Goal: Transaction & Acquisition: Purchase product/service

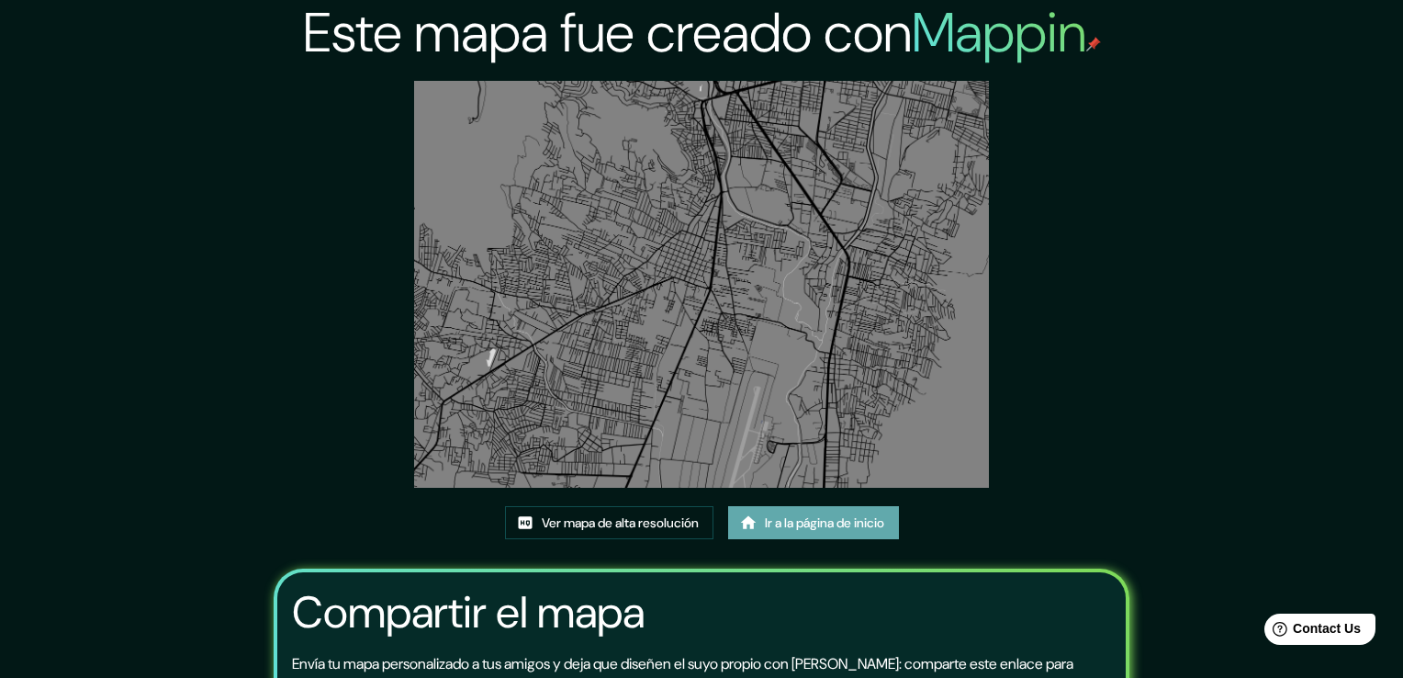
click at [771, 511] on font "Ir a la página de inicio" at bounding box center [824, 522] width 119 height 23
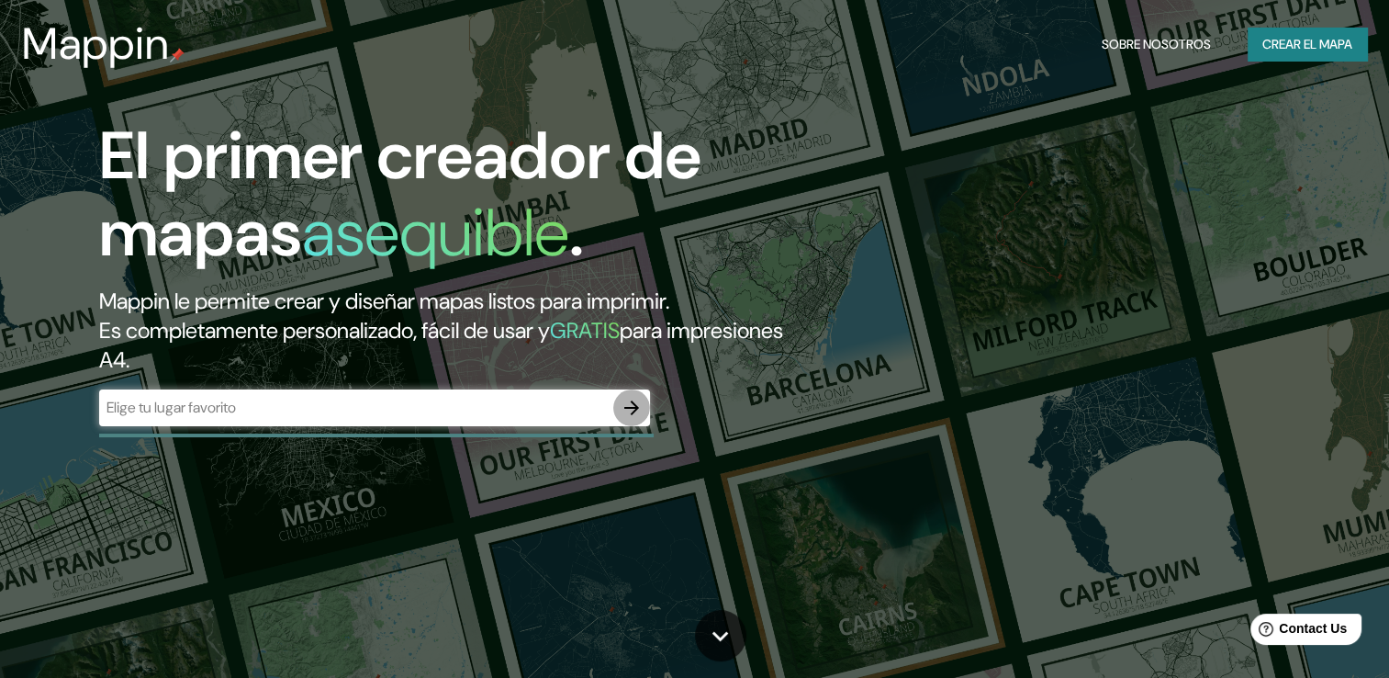
click at [631, 408] on icon "button" at bounding box center [631, 407] width 15 height 15
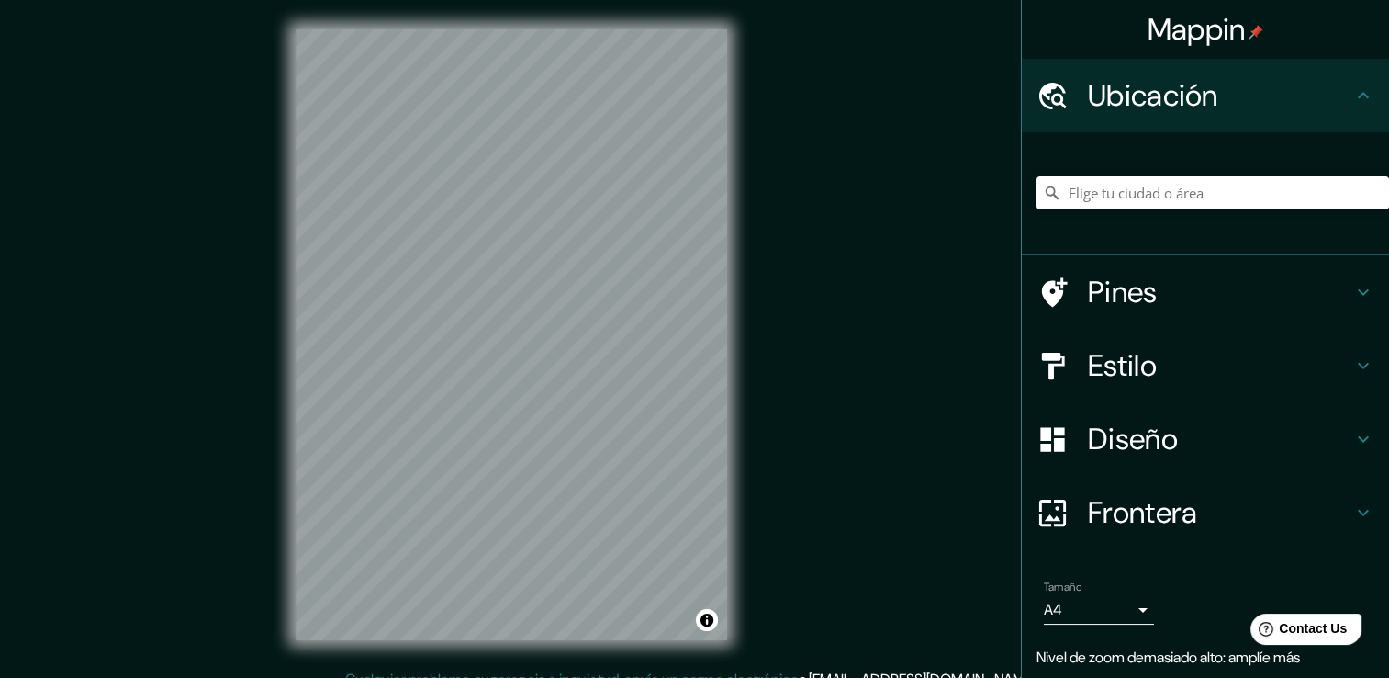
click at [1304, 297] on div "Mappin Ubicación Pines Estilo Diseño Frontera Elige un borde. Sugerencia : pued…" at bounding box center [694, 349] width 1389 height 698
click at [1187, 423] on h4 "Diseño" at bounding box center [1220, 439] width 264 height 37
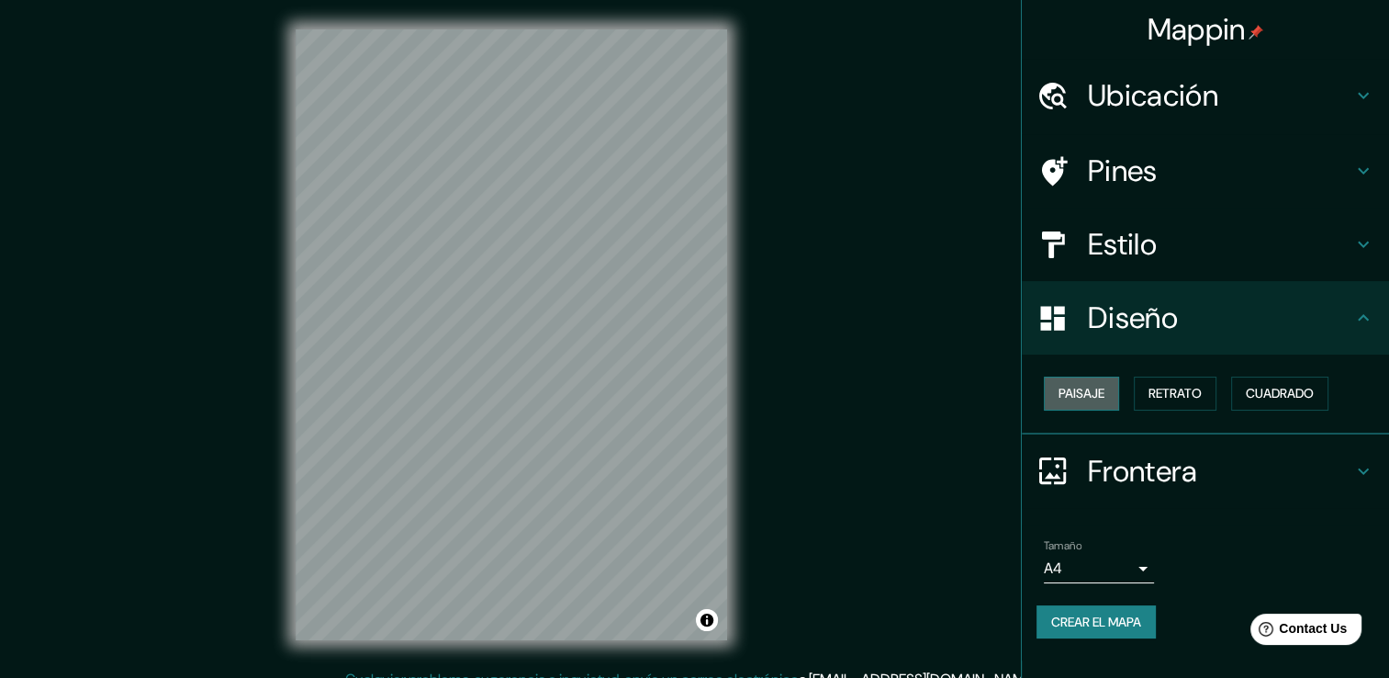
click at [1073, 391] on font "Paisaje" at bounding box center [1082, 393] width 46 height 23
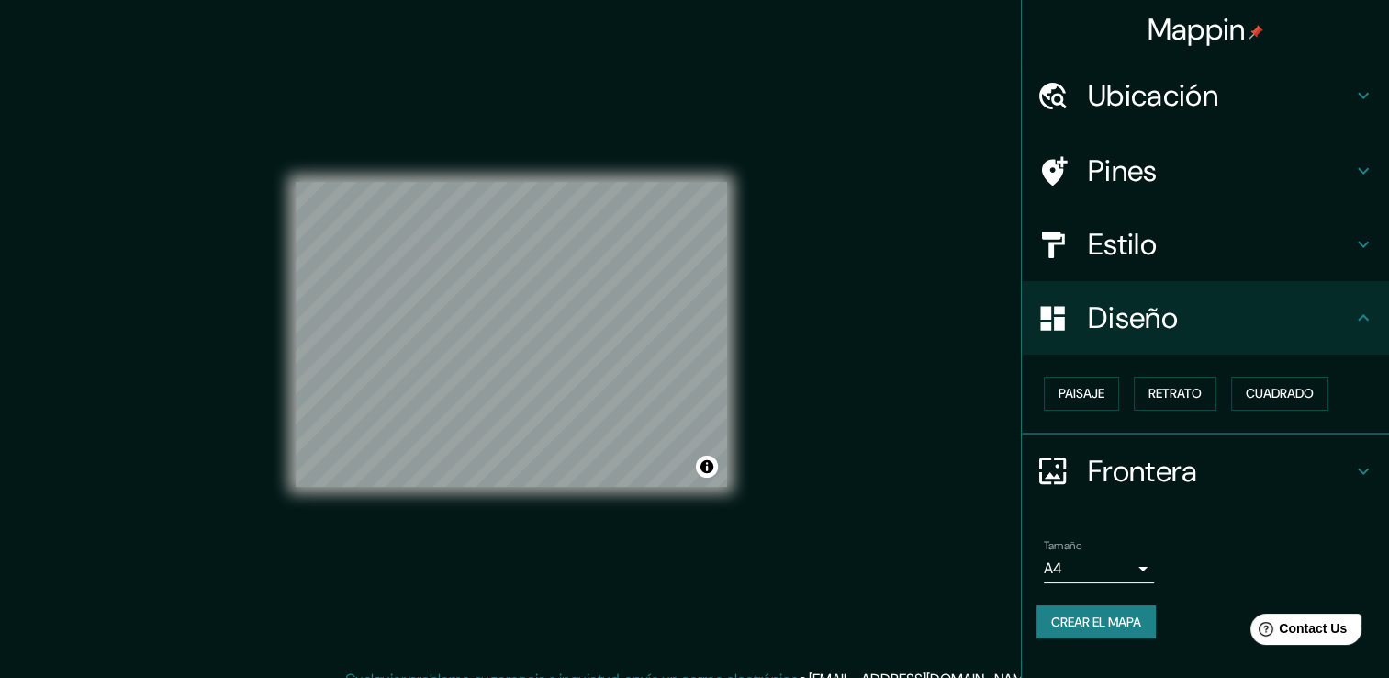
click at [422, 566] on div "© Mapbox © OpenStreetMap Improve this map" at bounding box center [512, 334] width 432 height 610
click at [499, 178] on div "© Mapbox © OpenStreetMap Improve this map" at bounding box center [512, 334] width 432 height 610
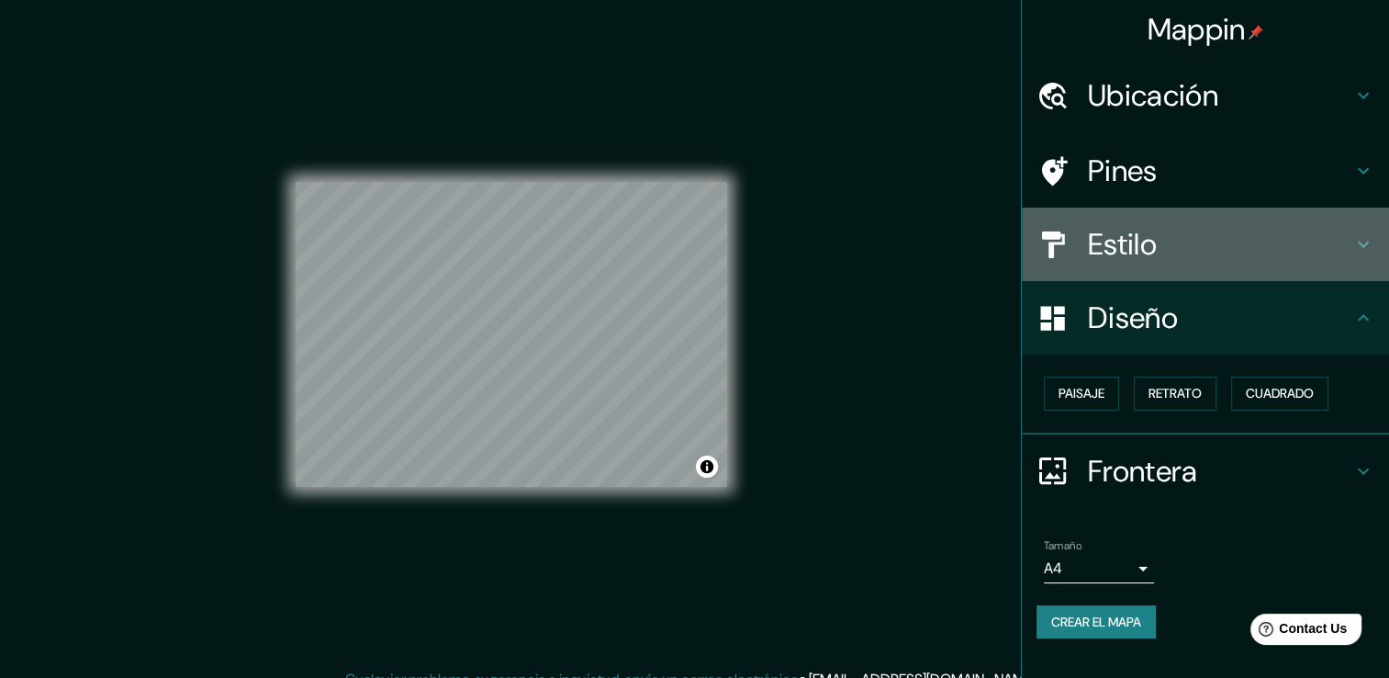
click at [1107, 233] on h4 "Estilo" at bounding box center [1220, 244] width 264 height 37
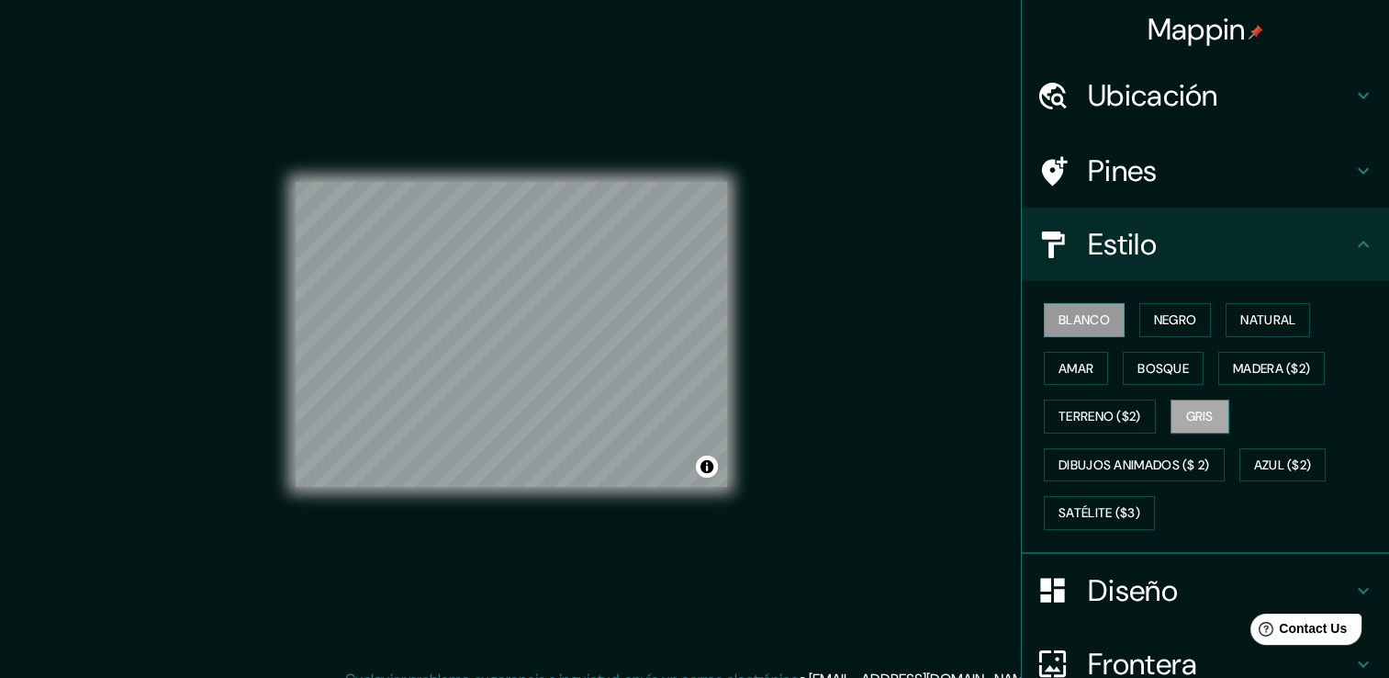
click at [1186, 411] on font "Gris" at bounding box center [1200, 416] width 28 height 23
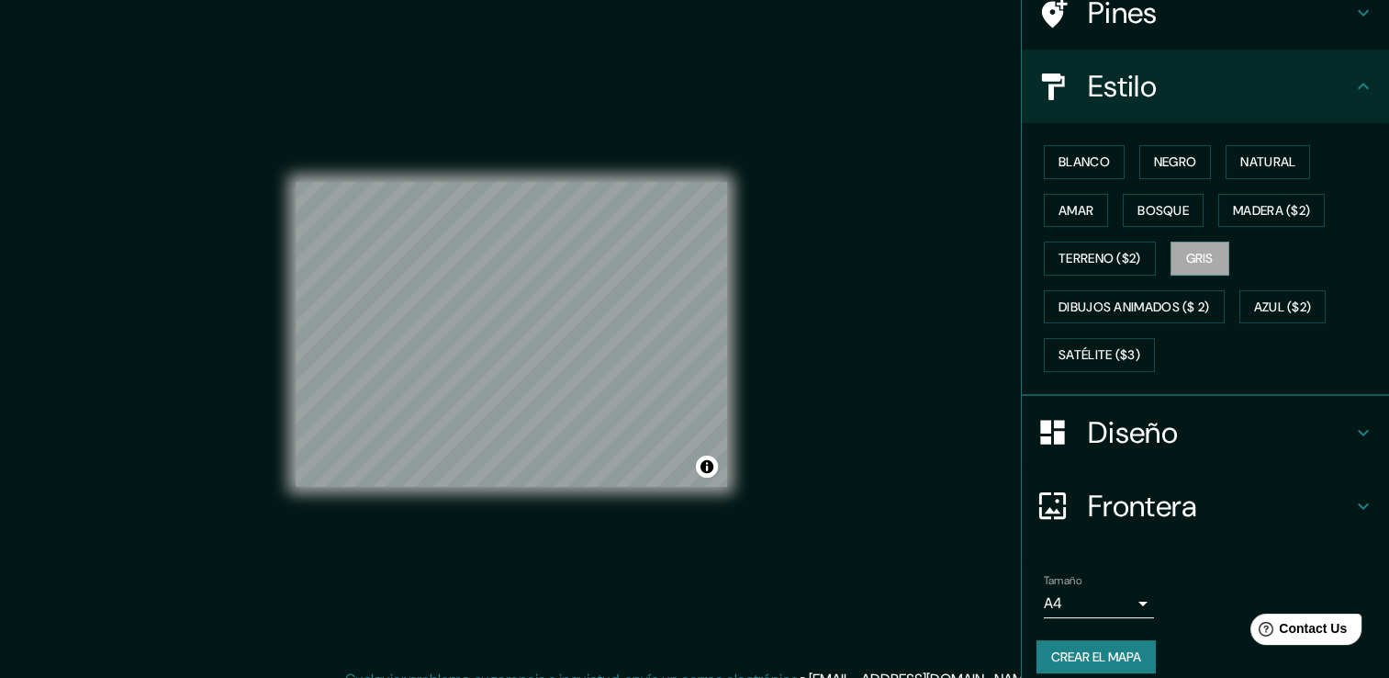
scroll to position [172, 0]
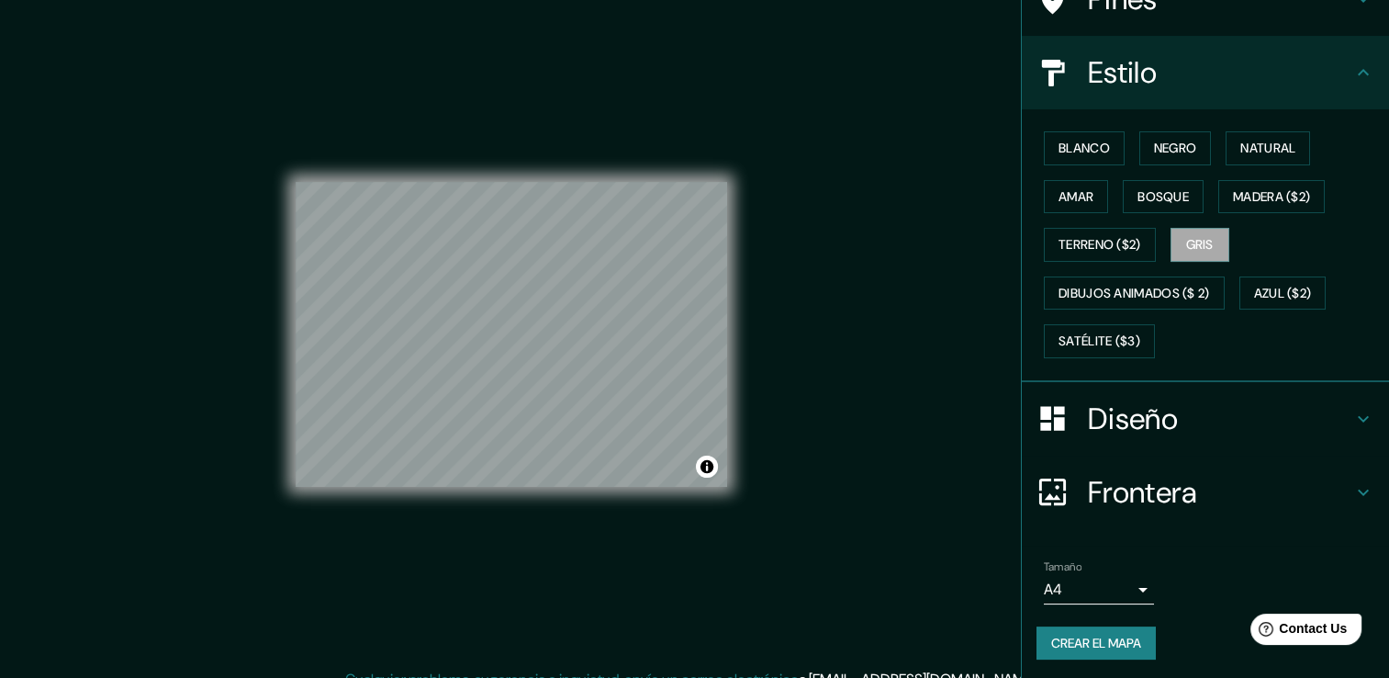
click at [1125, 634] on font "Crear el mapa" at bounding box center [1096, 643] width 90 height 23
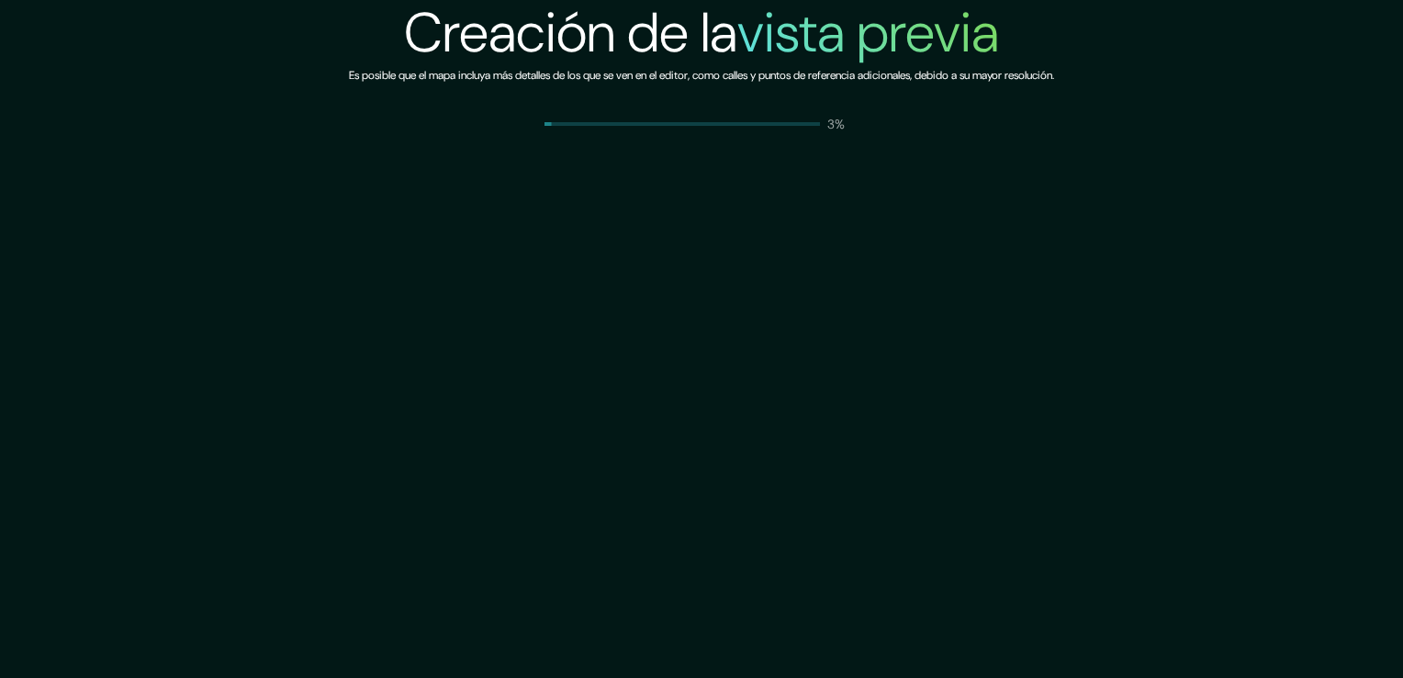
drag, startPoint x: 301, startPoint y: 130, endPoint x: 250, endPoint y: 94, distance: 63.2
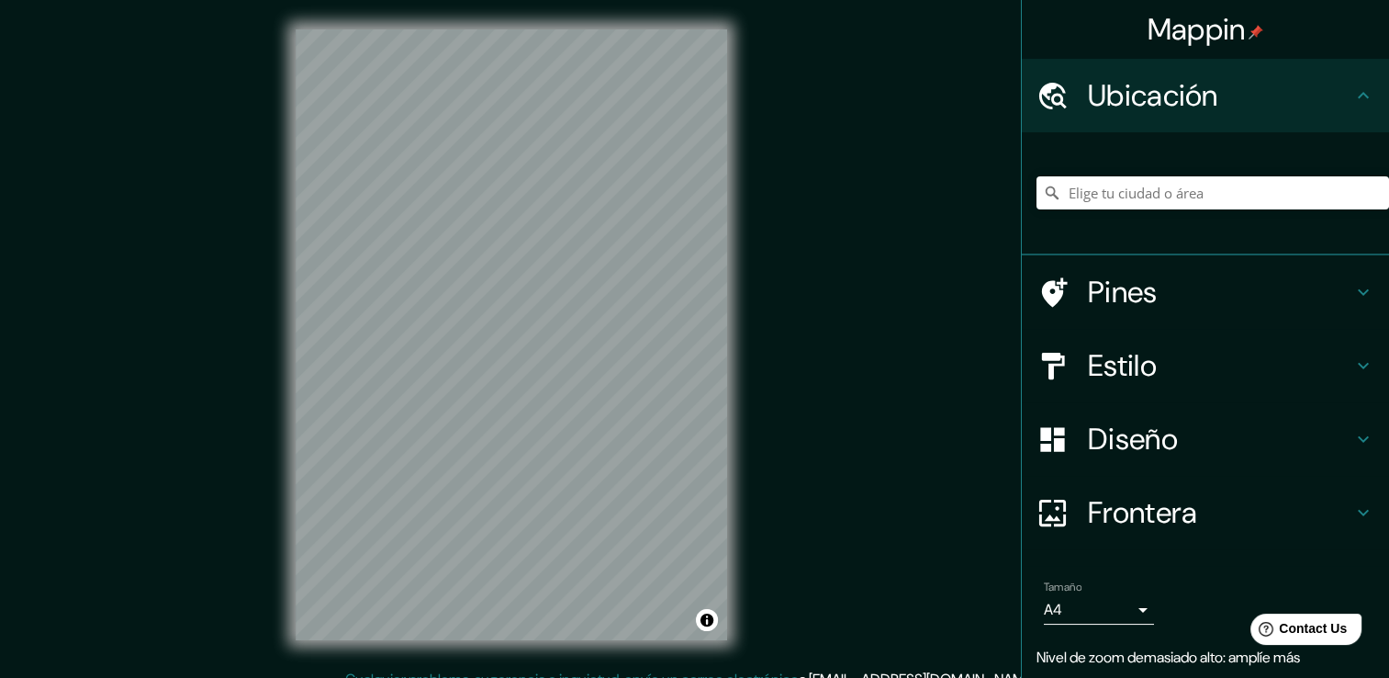
click at [1388, 152] on html "Mappin Ubicación Pines Estilo Diseño Frontera Elige un borde. Sugerencia : pued…" at bounding box center [694, 339] width 1389 height 678
click at [729, 325] on div "© Mapbox © OpenStreetMap Improve this map" at bounding box center [511, 334] width 490 height 668
click at [895, 299] on div "Mappin Ubicación Pines Estilo Diseño Frontera Elige un borde. Sugerencia : pued…" at bounding box center [694, 349] width 1389 height 698
click at [765, 367] on div "Mappin Ubicación Pines Estilo Diseño Frontera Elige un borde. Sugerencia : pued…" at bounding box center [694, 349] width 1389 height 698
click at [954, 368] on div "Mappin Ubicación Pines Estilo Diseño Frontera Elige un borde. Sugerencia : pued…" at bounding box center [694, 349] width 1389 height 698
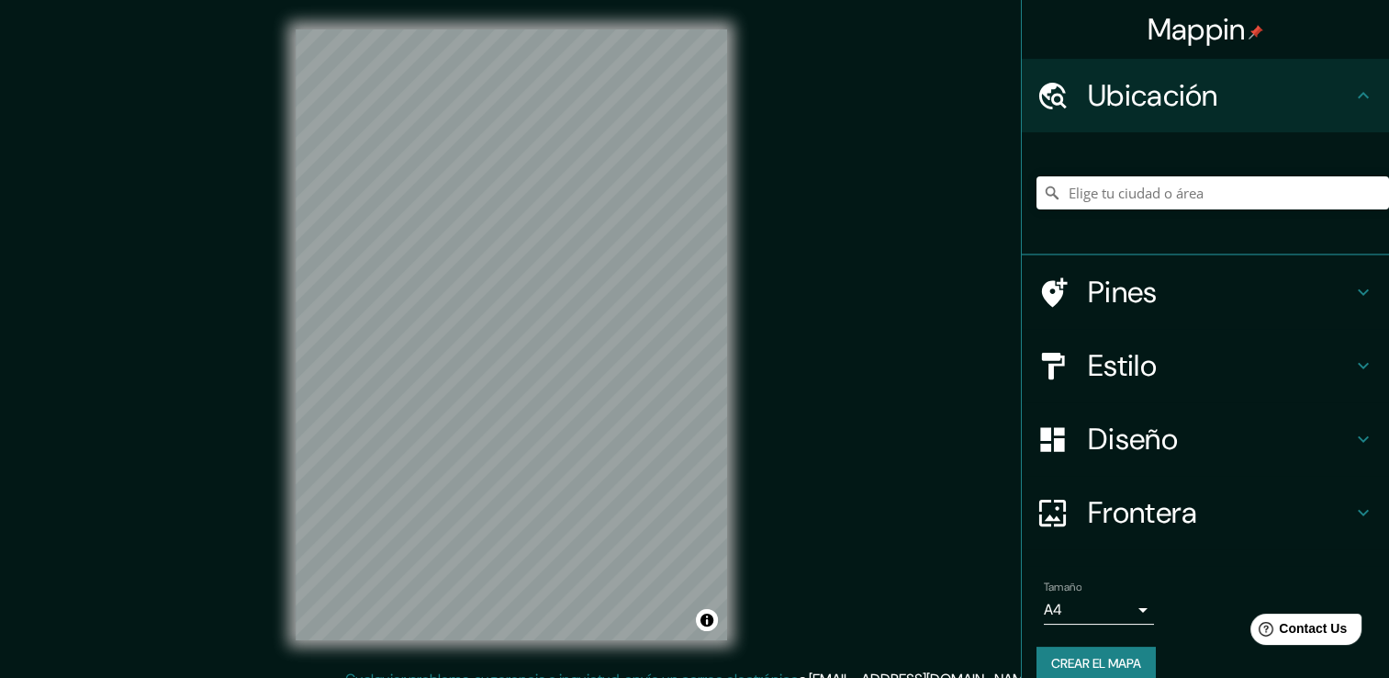
click at [1123, 524] on h4 "Frontera" at bounding box center [1220, 512] width 264 height 37
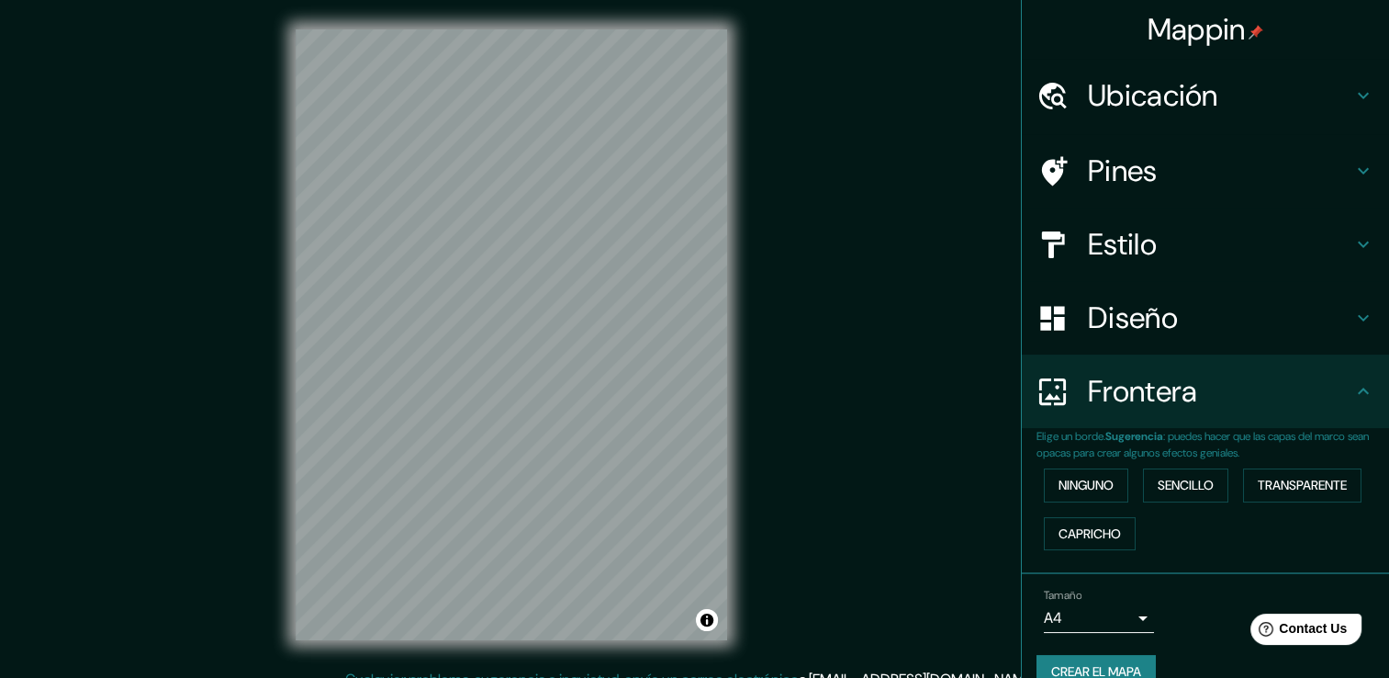
click at [1128, 313] on h4 "Diseño" at bounding box center [1220, 317] width 264 height 37
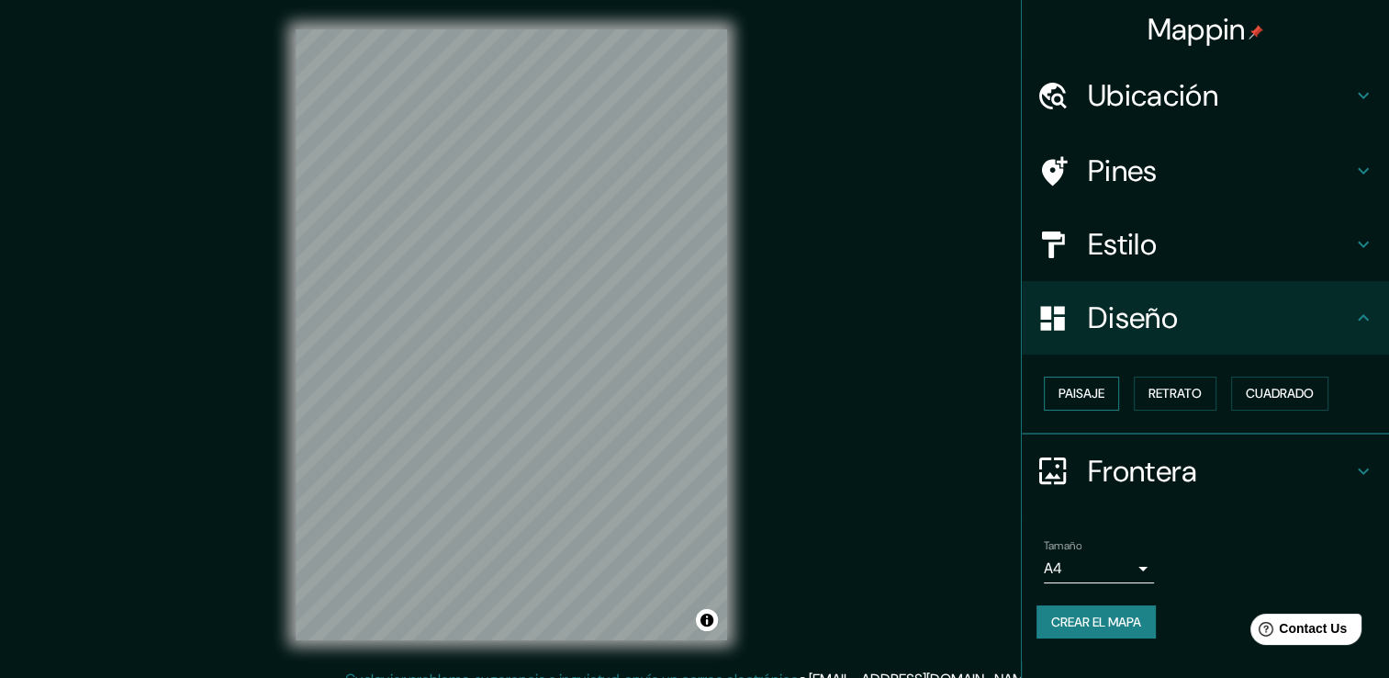
click at [1061, 393] on font "Paisaje" at bounding box center [1082, 393] width 46 height 23
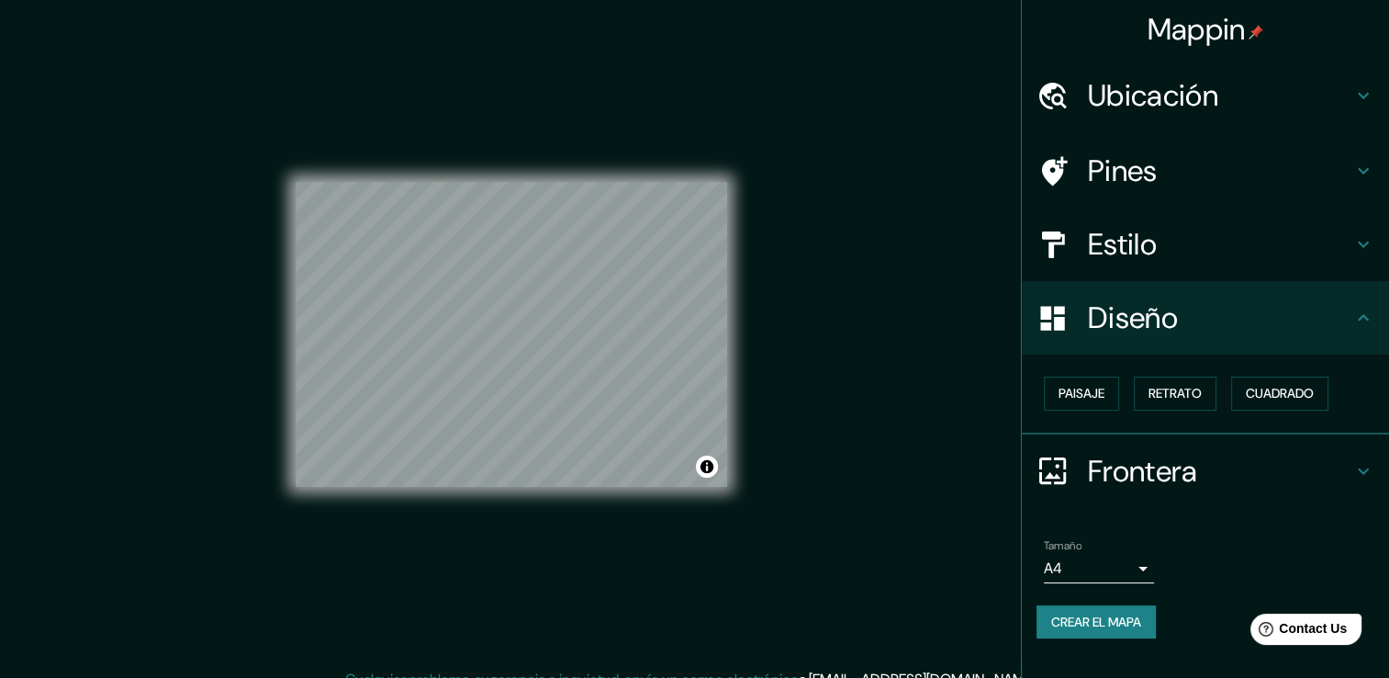
click at [1128, 233] on h4 "Estilo" at bounding box center [1220, 244] width 264 height 37
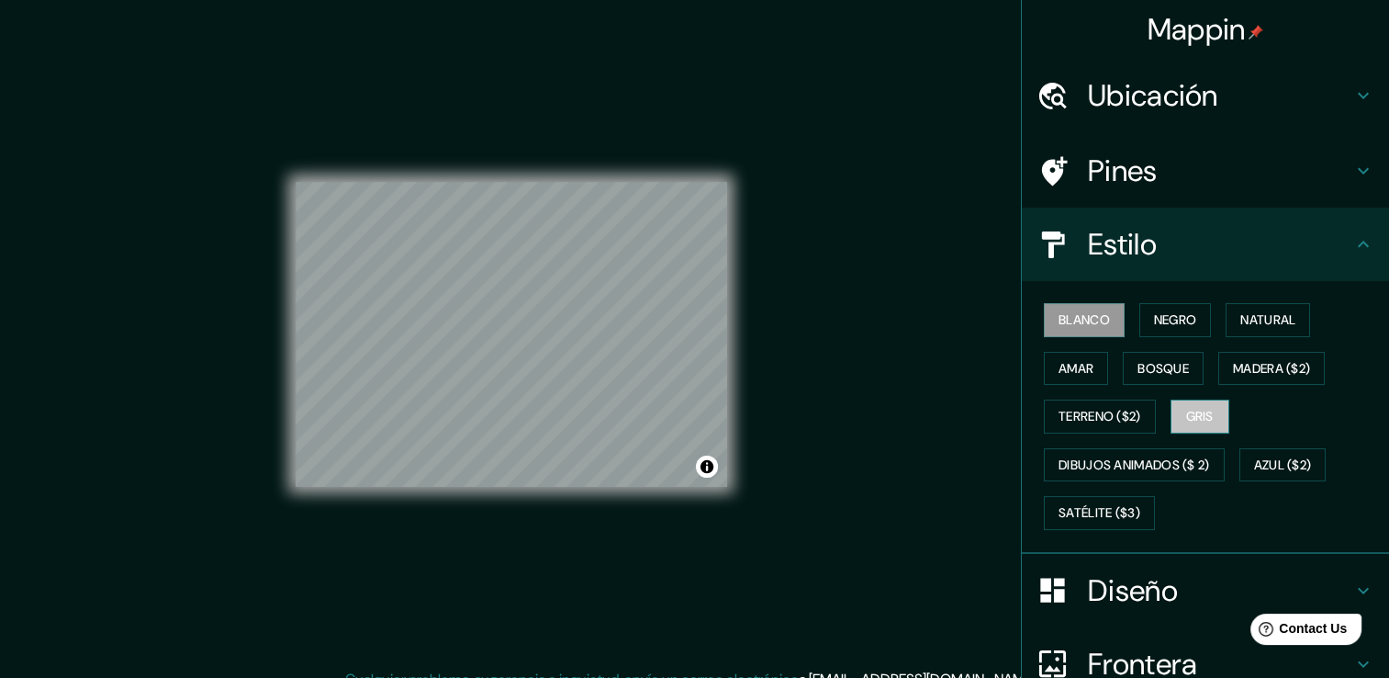
click at [1188, 412] on font "Gris" at bounding box center [1200, 416] width 28 height 23
click at [1206, 230] on h4 "Estilo" at bounding box center [1220, 244] width 264 height 37
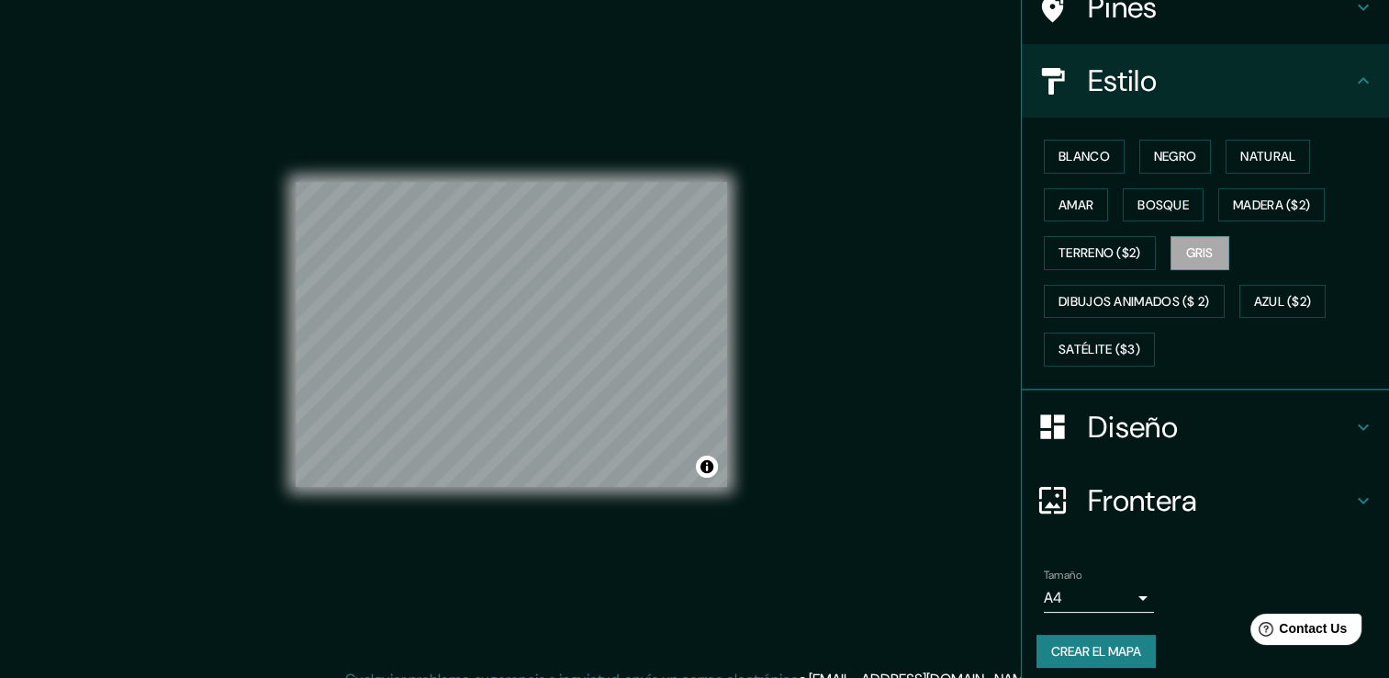
scroll to position [172, 0]
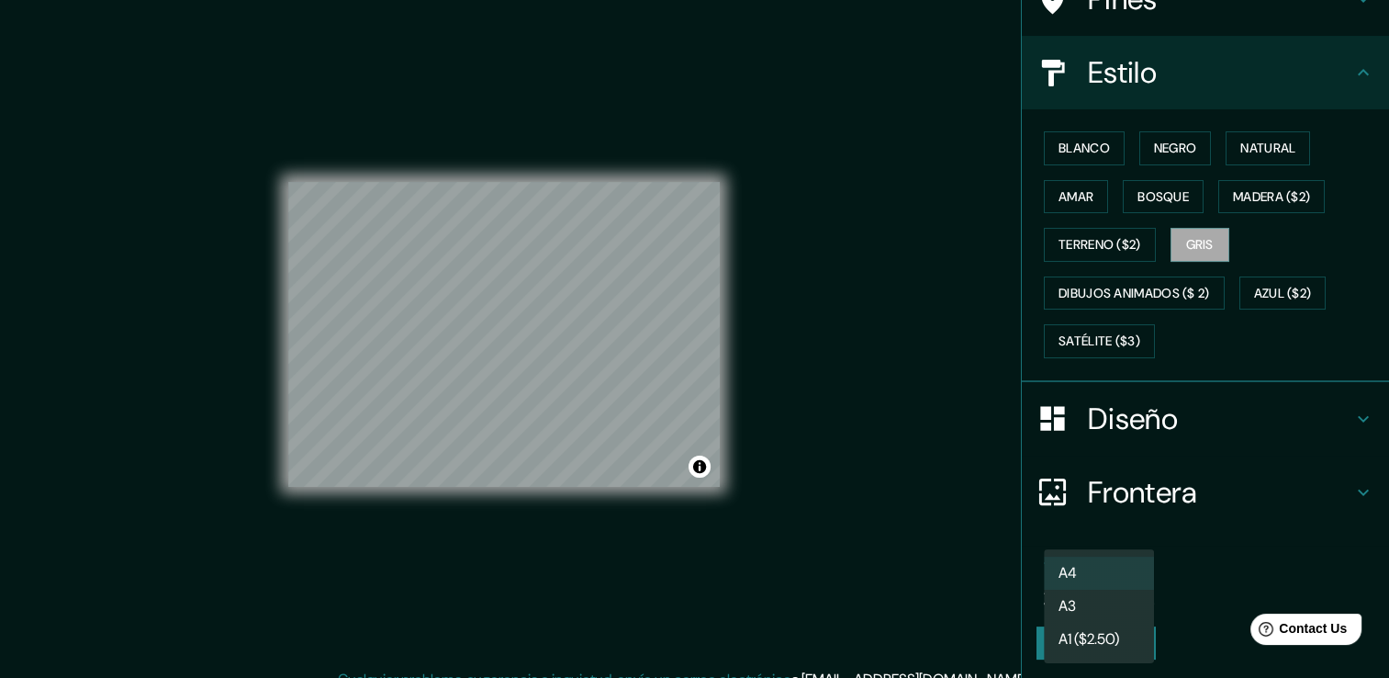
click at [1098, 595] on body "Mappin Ubicación Pines Estilo Blanco Negro Natural [PERSON_NAME] ($2) Terreno (…" at bounding box center [694, 339] width 1389 height 678
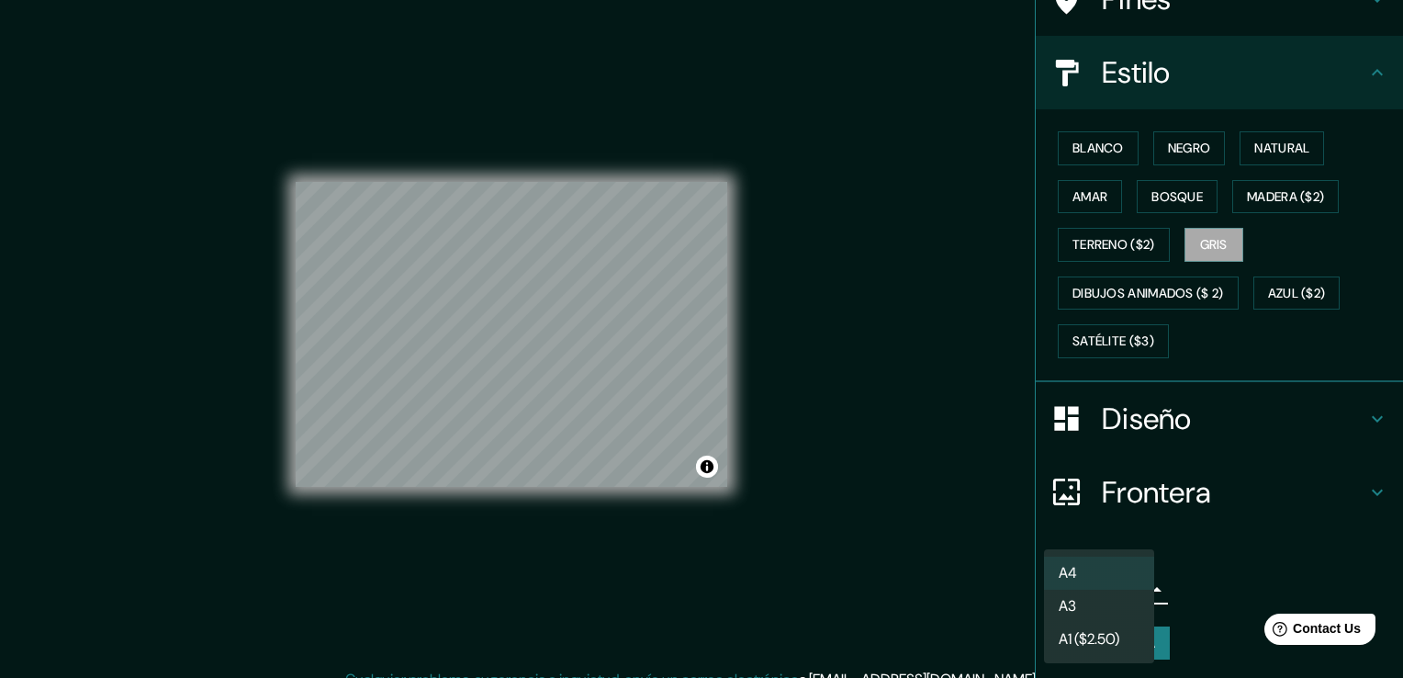
click at [1083, 607] on li "A3" at bounding box center [1099, 605] width 110 height 33
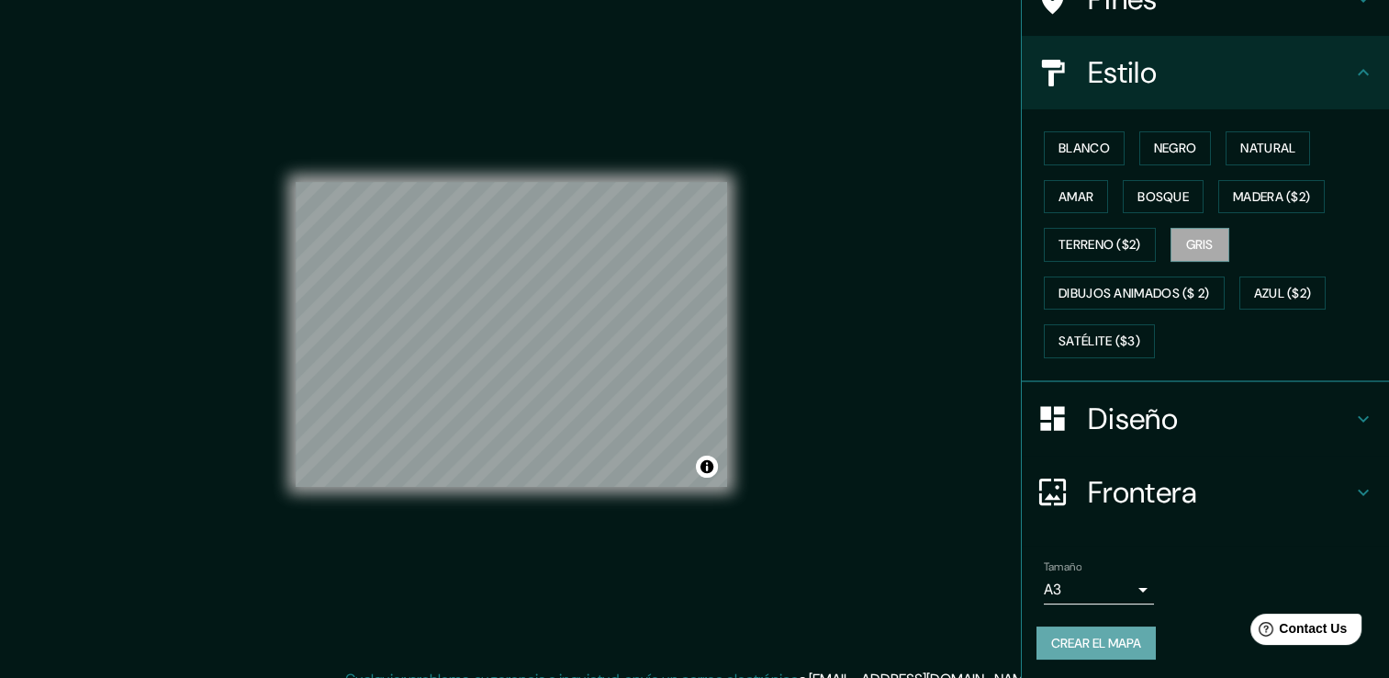
click at [1083, 634] on font "Crear el mapa" at bounding box center [1096, 643] width 90 height 23
